Goal: Transaction & Acquisition: Subscribe to service/newsletter

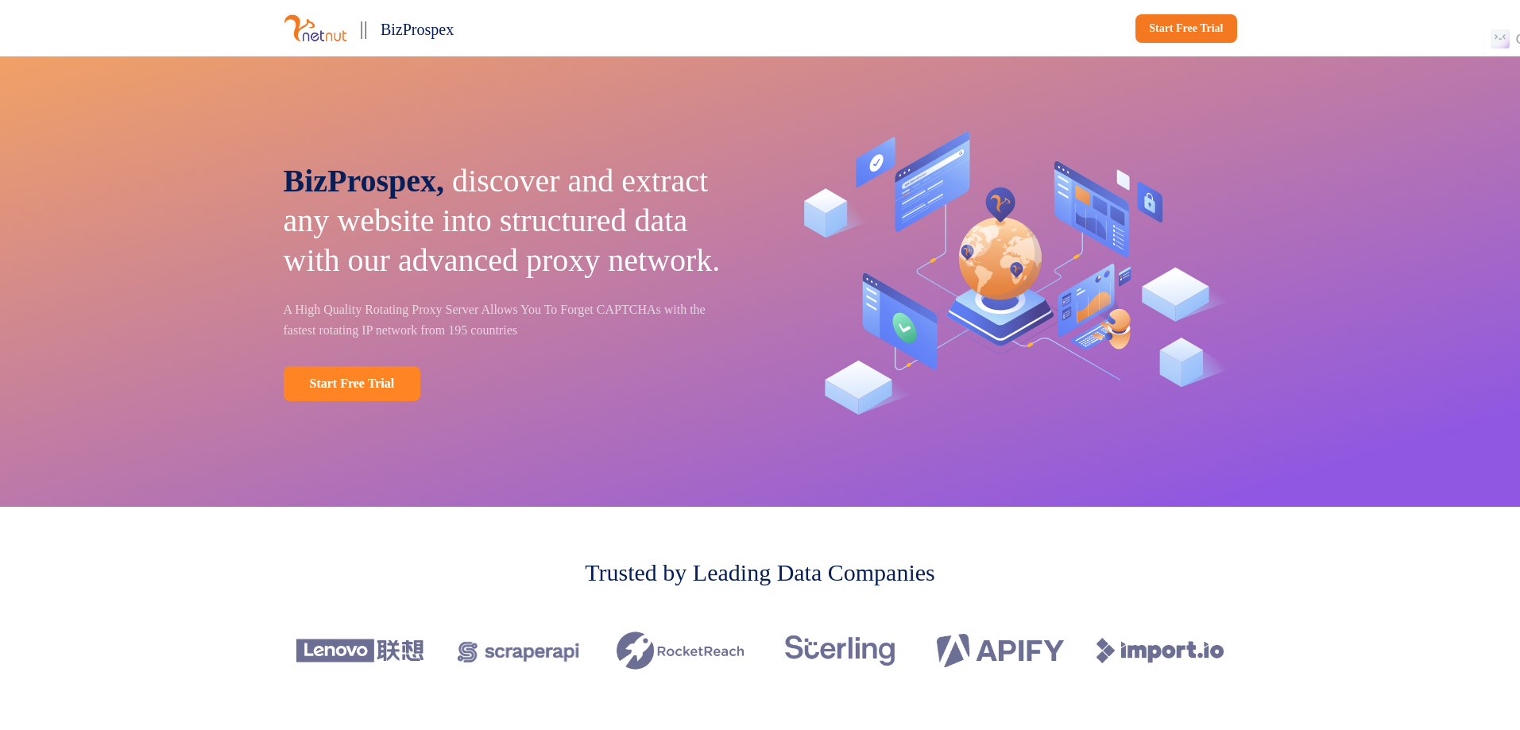
click at [375, 394] on link "Start Free Trial" at bounding box center [352, 383] width 137 height 35
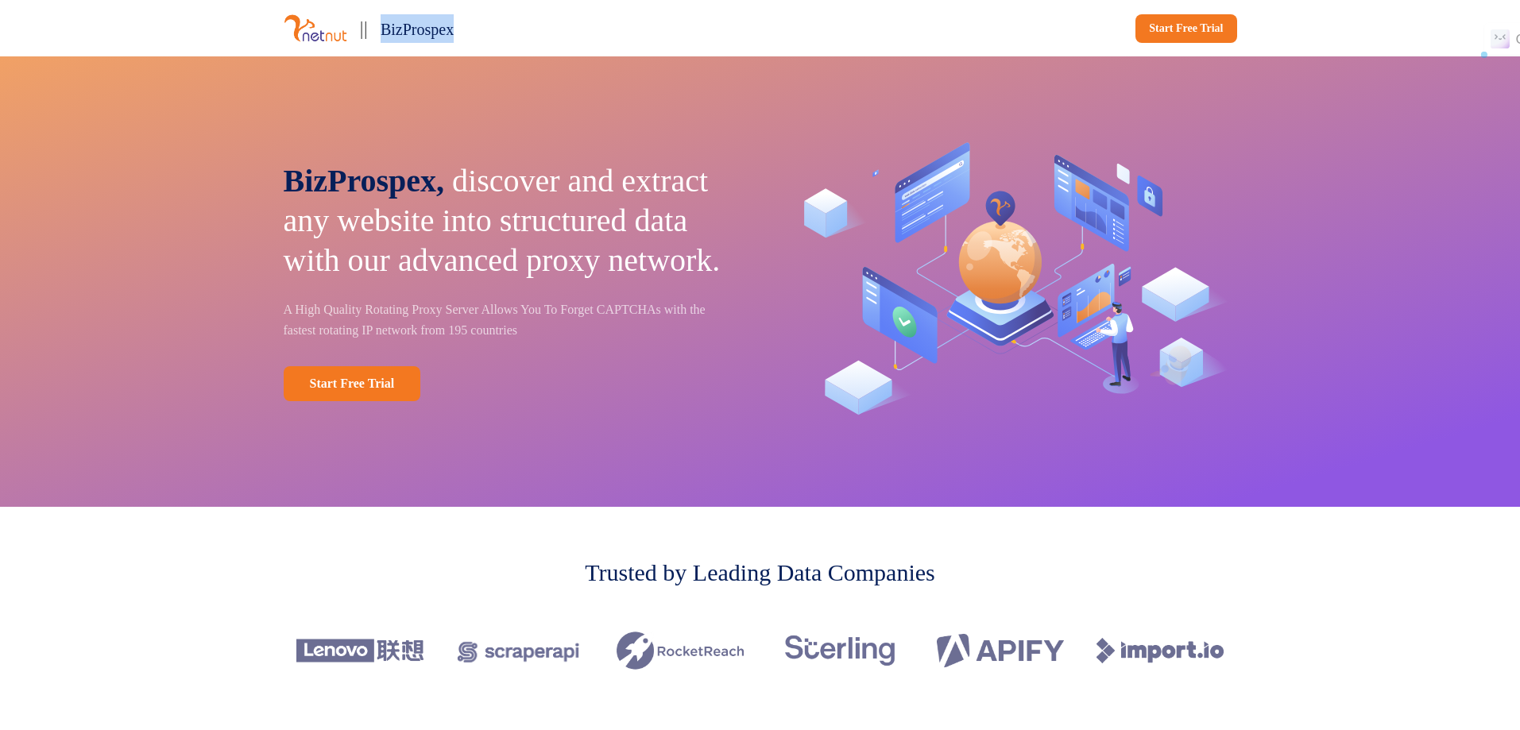
drag, startPoint x: 388, startPoint y: 28, endPoint x: 499, endPoint y: 29, distance: 111.3
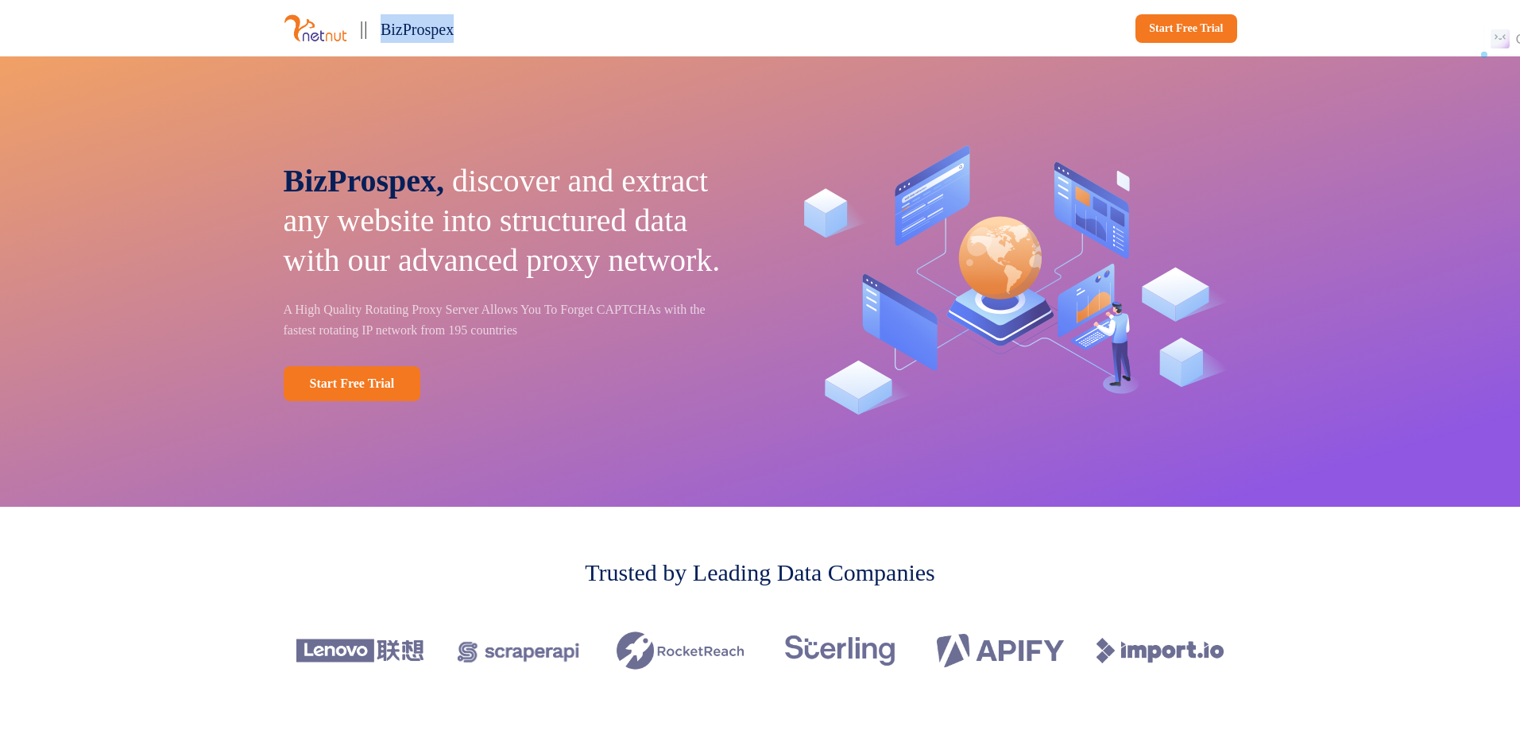
click at [499, 29] on div "|| BizProspex" at bounding box center [519, 28] width 471 height 31
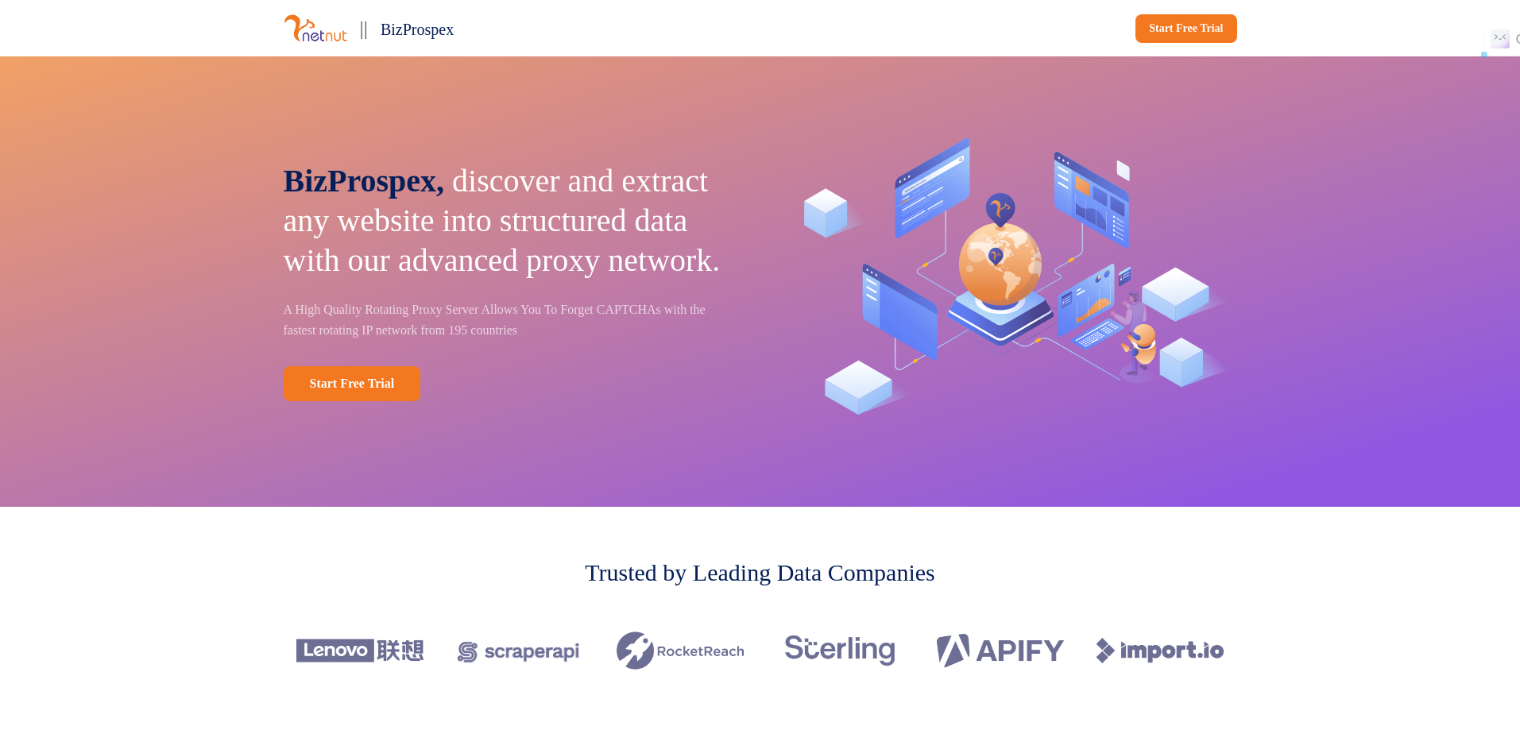
click at [538, 187] on p "BizProspex, discover and extract any website into structured data with our adva…" at bounding box center [511, 220] width 455 height 119
